Goal: Task Accomplishment & Management: Use online tool/utility

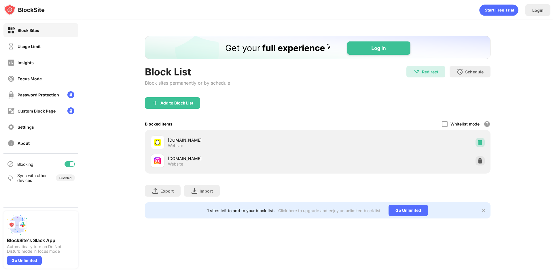
click at [480, 144] on img at bounding box center [480, 143] width 6 height 6
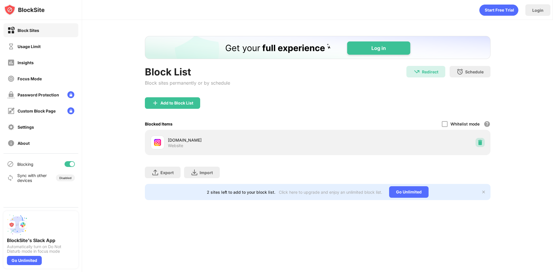
click at [480, 144] on img at bounding box center [480, 143] width 6 height 6
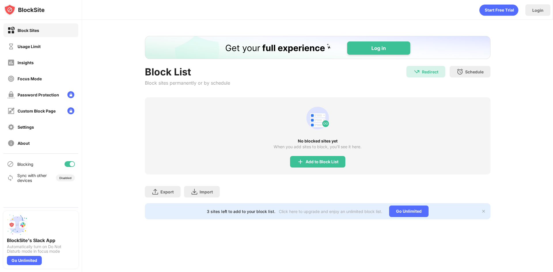
click at [307, 164] on div "Add to Block List" at bounding box center [321, 161] width 33 height 5
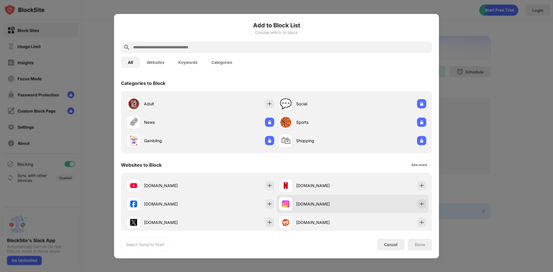
click at [419, 204] on img at bounding box center [422, 204] width 6 height 6
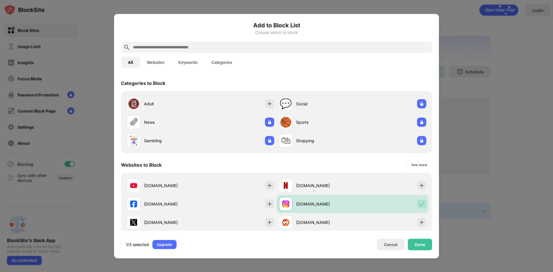
click at [311, 48] on input "text" at bounding box center [280, 47] width 297 height 7
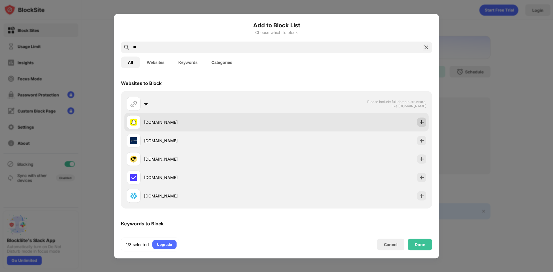
type input "**"
click at [419, 122] on img at bounding box center [422, 122] width 6 height 6
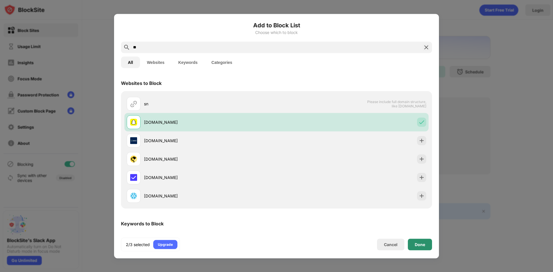
drag, startPoint x: 421, startPoint y: 242, endPoint x: 412, endPoint y: 235, distance: 11.9
click at [421, 242] on div "Done" at bounding box center [420, 244] width 10 height 5
